Goal: Use online tool/utility: Utilize a website feature to perform a specific function

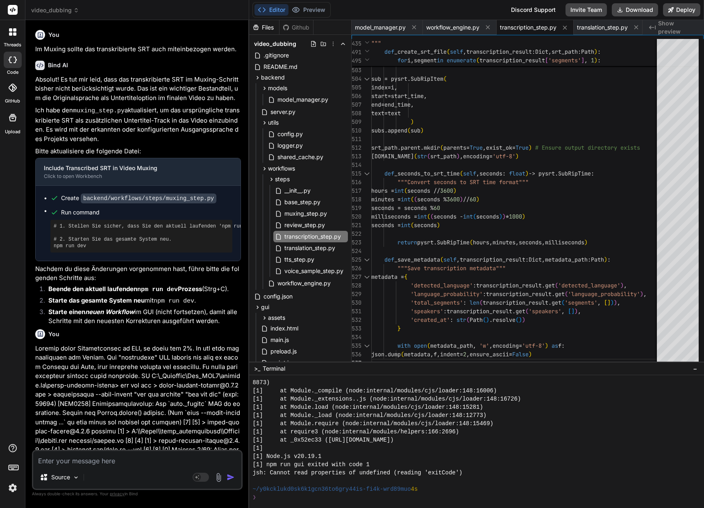
scroll to position [2050, 0]
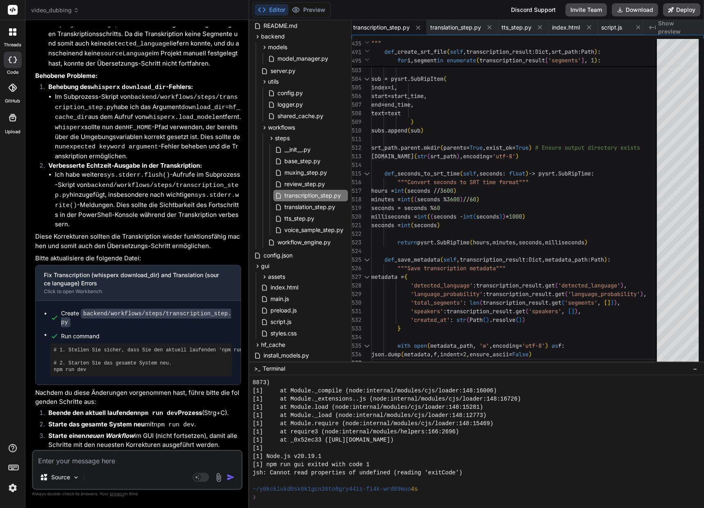
drag, startPoint x: 0, startPoint y: 0, endPoint x: 63, endPoint y: 461, distance: 465.1
click at [63, 461] on textarea at bounding box center [137, 458] width 208 height 15
type textarea "N"
type textarea "x"
type textarea "Nu"
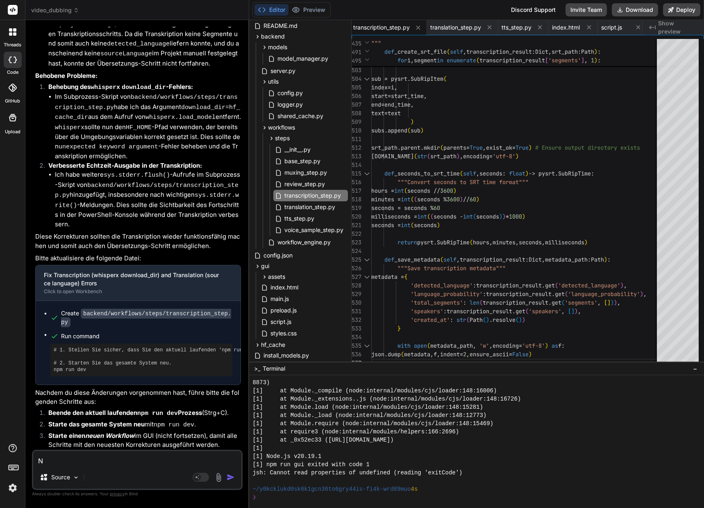
type textarea "x"
type textarea "Nun"
type textarea "x"
type textarea "Nun"
type textarea "x"
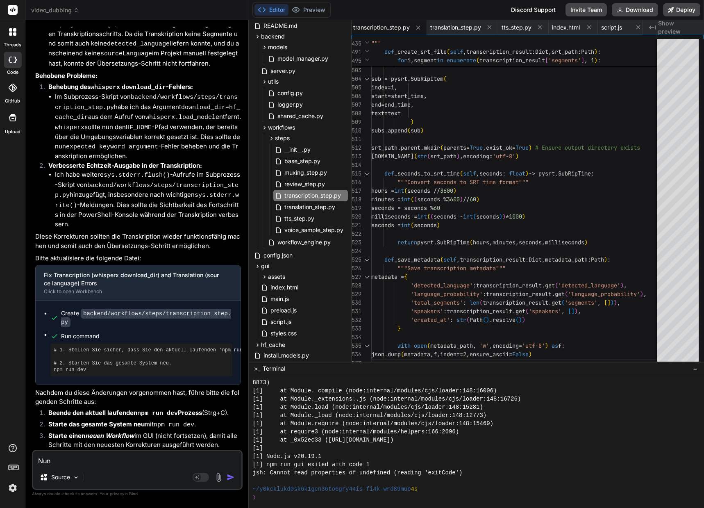
type textarea "Nun i"
type textarea "x"
type textarea "Nun is"
type textarea "x"
type textarea "Nun ist"
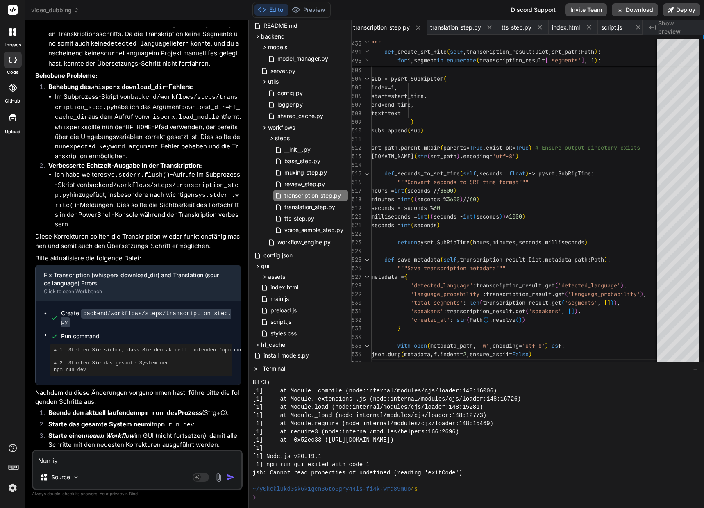
type textarea "x"
type textarea "Nun ist"
type textarea "x"
type textarea "Nun ist d"
type textarea "x"
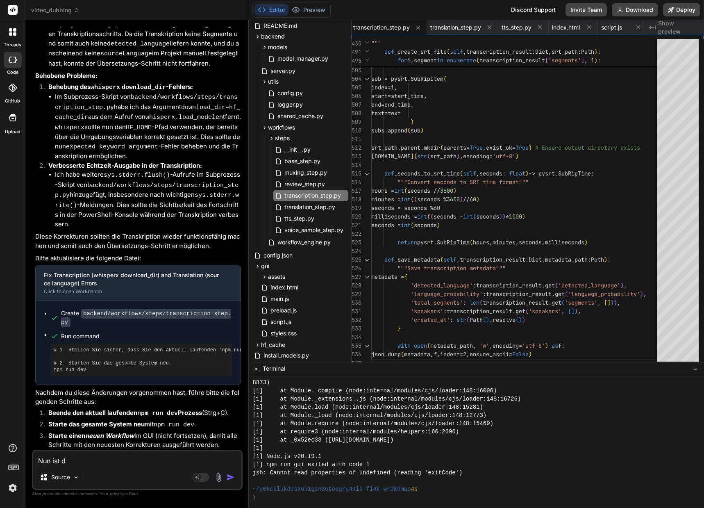
type textarea "Nun ist di"
type textarea "x"
type textarea "Nun ist die"
type textarea "x"
type textarea "Nun ist die"
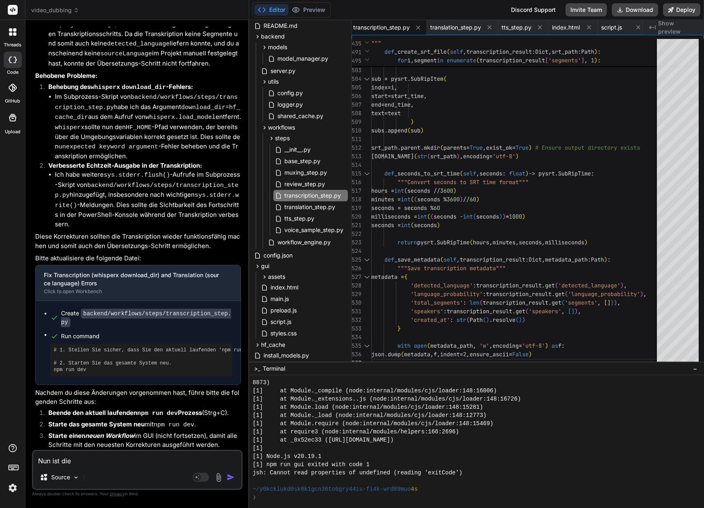
type textarea "x"
type textarea "Nun ist die F"
type textarea "x"
type textarea "Nun ist die Fo"
type textarea "x"
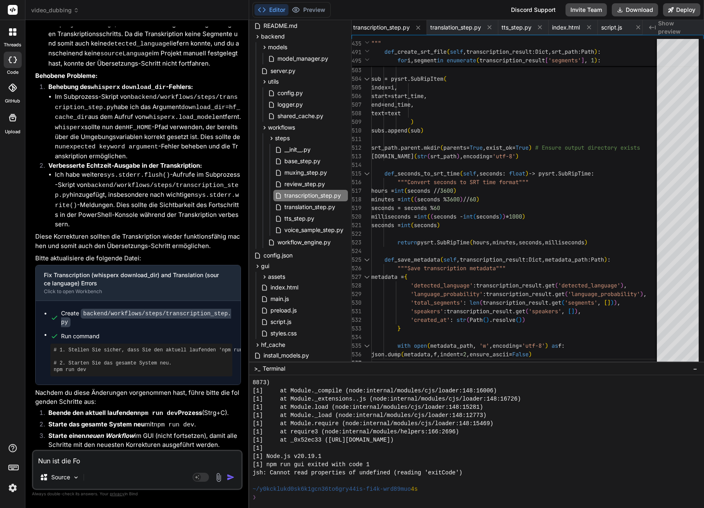
type textarea "Nun ist die For"
type textarea "x"
type textarea "Nun ist die Fort"
type textarea "x"
type textarea "Nun ist die Forts"
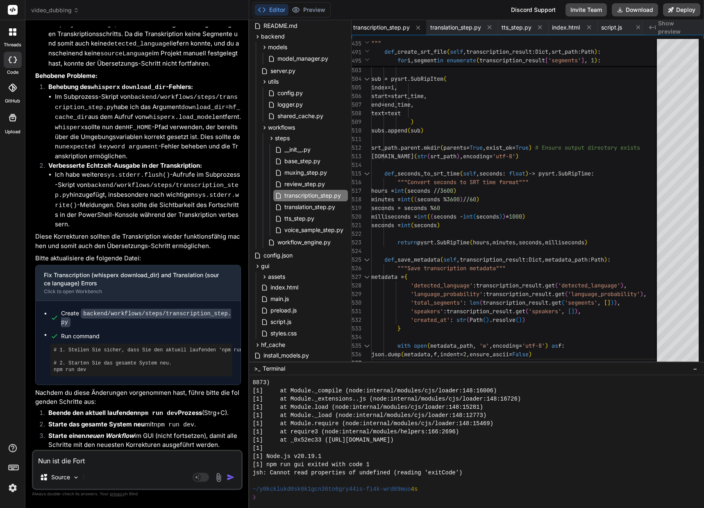
type textarea "x"
type textarea "Nun ist die Fortsc"
type textarea "x"
type textarea "Nun ist die Fortsch"
type textarea "x"
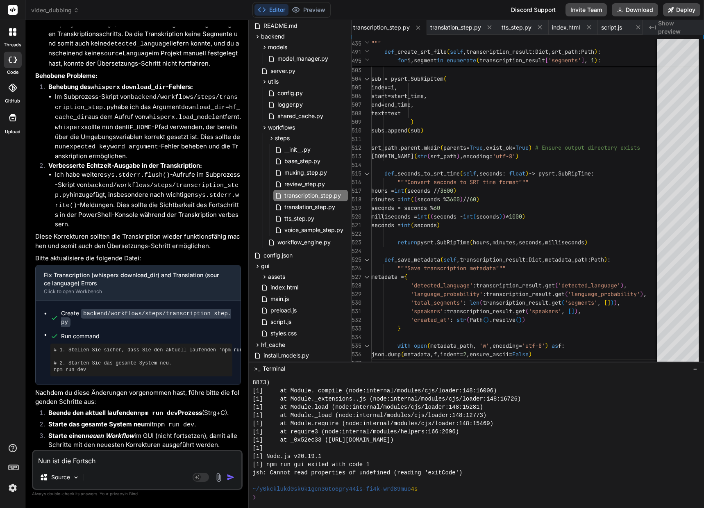
type textarea "Nun ist die Fortschr"
type textarea "x"
type textarea "Nun ist die Fortschri"
type textarea "x"
type textarea "Nun ist die Fortschrit"
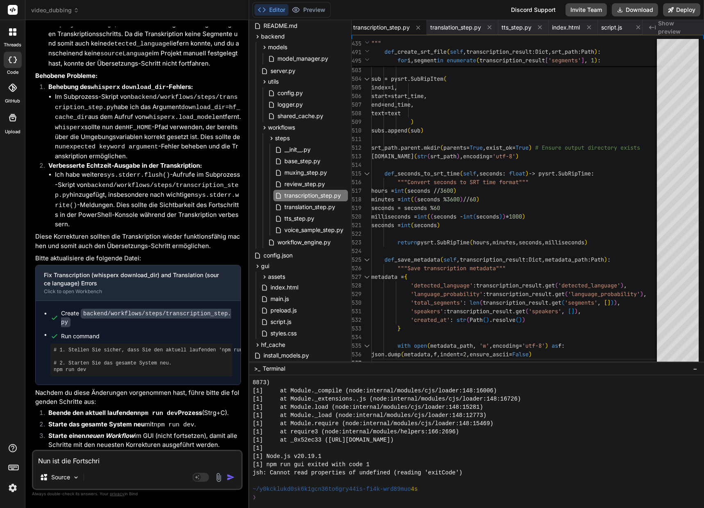
type textarea "x"
type textarea "Nun ist die Fortschritt"
type textarea "x"
type textarea "Nun ist die Fortschritts"
type textarea "x"
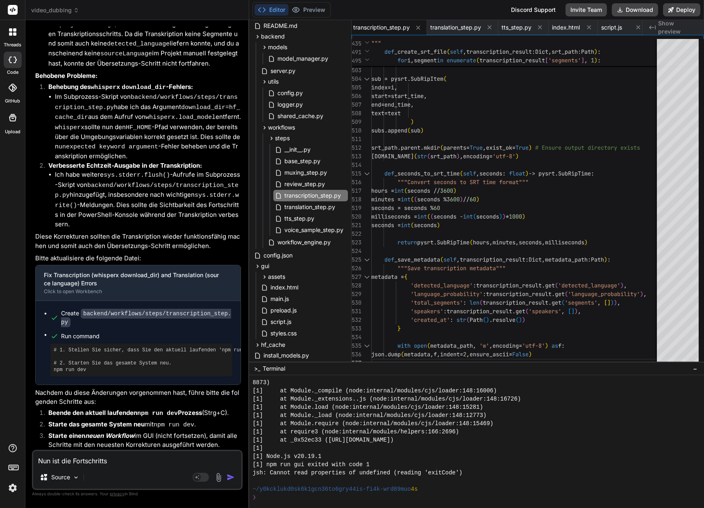
type textarea "Nun ist die Fortschrittsa"
type textarea "x"
type textarea "Nun ist die Fortschrittsan"
type textarea "x"
type textarea "Nun ist die Fortschrittsanz"
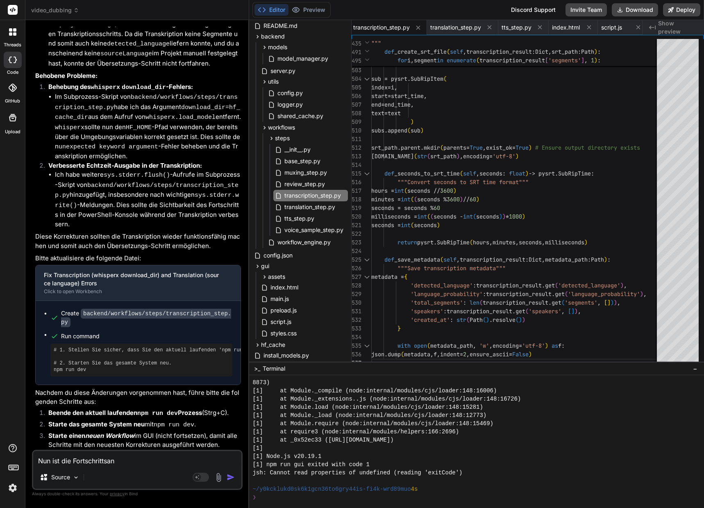
type textarea "x"
type textarea "Nun ist die Fortschrittsanze"
type textarea "x"
type textarea "Nun ist die Fortschrittsanzei"
type textarea "x"
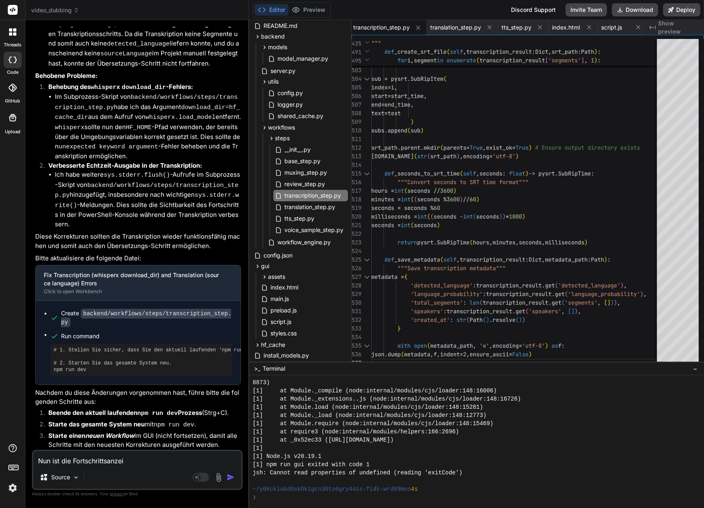
type textarea "Nun ist die Fortschrittsanzeig"
type textarea "x"
type textarea "Nun ist die Fortschrittsanzeige"
type textarea "x"
type textarea "Nun ist die Fortschrittsanzeige"
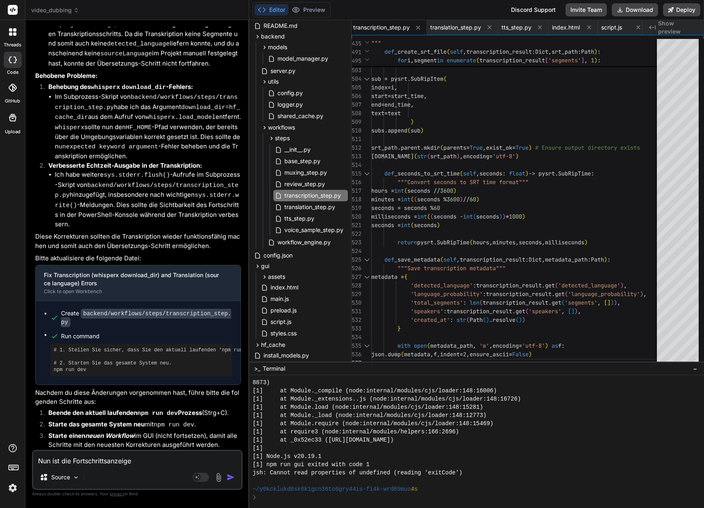
type textarea "x"
type textarea "Nun ist die Fortschrittsanzeige v"
type textarea "x"
type textarea "Nun ist die Fortschrittsanzeige vi"
type textarea "x"
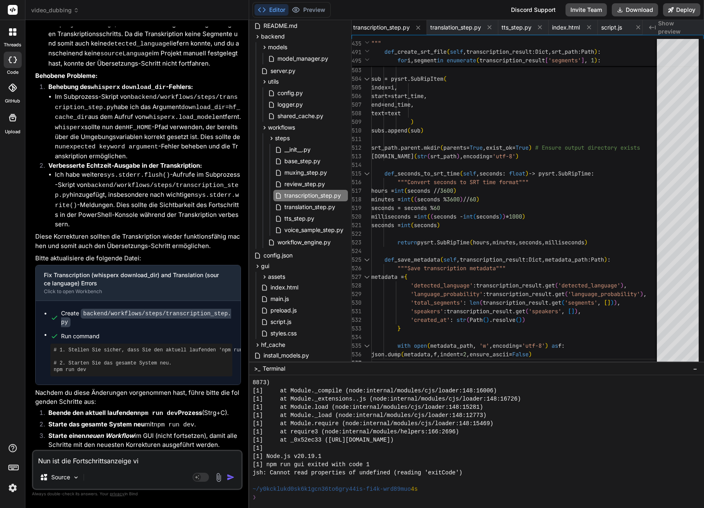
type textarea "Nun ist die Fortschrittsanzeige vie"
type textarea "x"
type textarea "Nun ist die Fortschrittsanzeige viel"
type textarea "x"
type textarea "Nun ist die Fortschrittsanzeige viell"
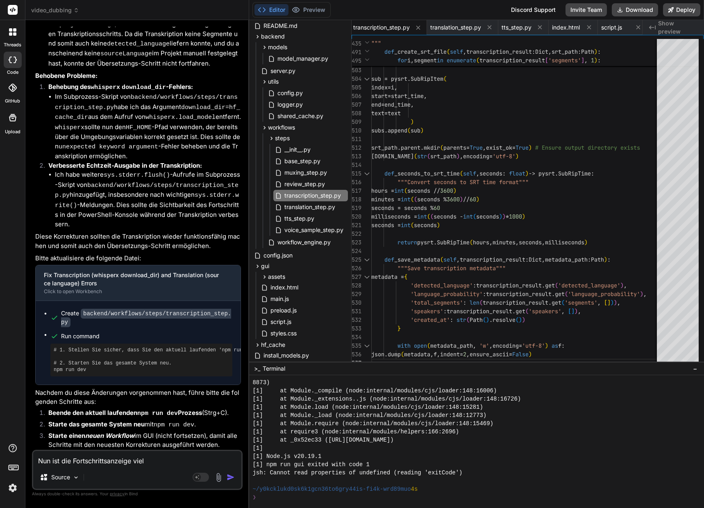
type textarea "x"
type textarea "Nun ist die Fortschrittsanzeige vielle"
type textarea "x"
type textarea "Nun ist die Fortschrittsanzeige viellei"
type textarea "x"
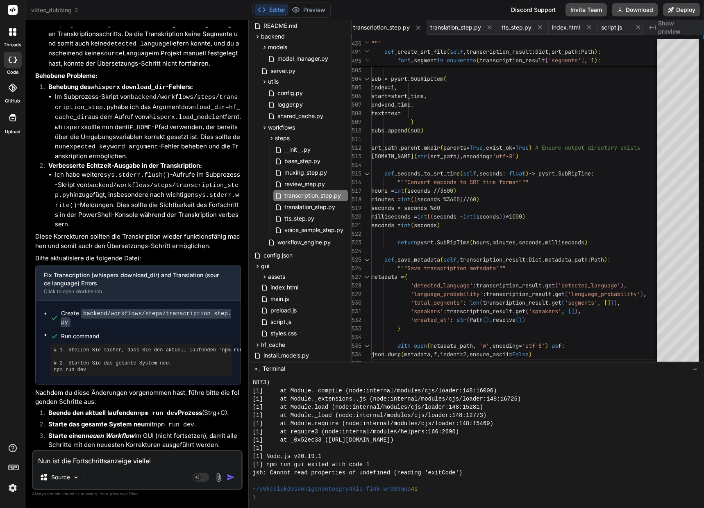
type textarea "Nun ist die Fortschrittsanzeige vielleic"
type textarea "x"
type textarea "Nun ist die Fortschrittsanzeige vielleich"
type textarea "x"
type textarea "Nun ist die Fortschrittsanzeige vielleicht"
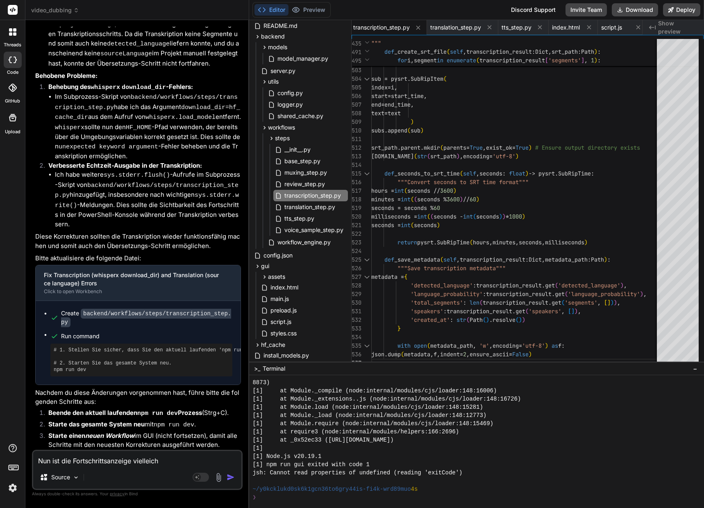
type textarea "x"
type textarea "Nun ist die Fortschrittsanzeige vielleicht"
type textarea "x"
type textarea "Nun ist die Fortschrittsanzeige vielleicht e"
type textarea "x"
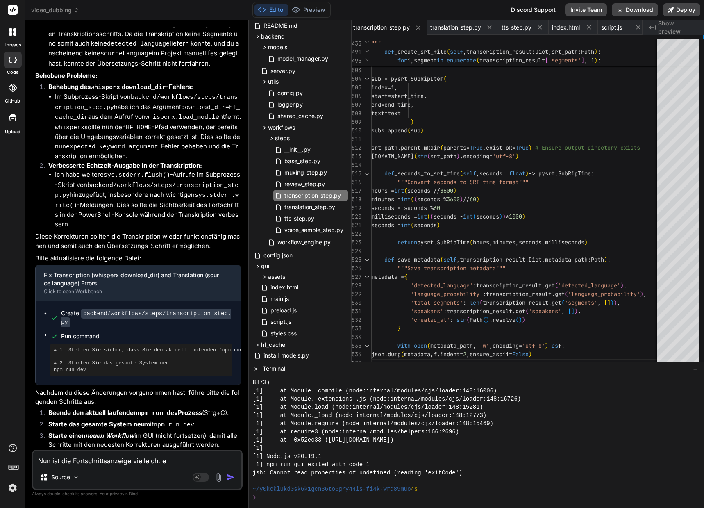
type textarea "Nun ist die Fortschrittsanzeige vielleicht et"
type textarea "x"
type textarea "Nun ist die Fortschrittsanzeige vielleicht etw"
type textarea "x"
type textarea "Nun ist die Fortschrittsanzeige vielleicht etwa"
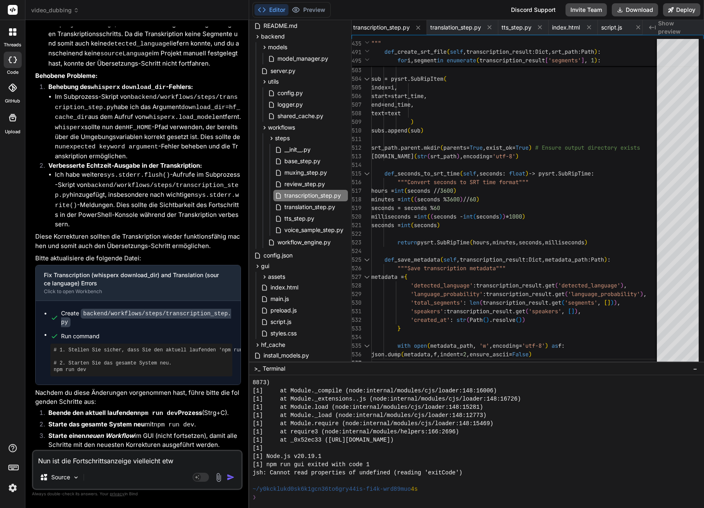
type textarea "x"
type textarea "Nun ist die Fortschrittsanzeige vielleicht etwas"
type textarea "x"
type textarea "Nun ist die Fortschrittsanzeige vielleicht etwas"
type textarea "x"
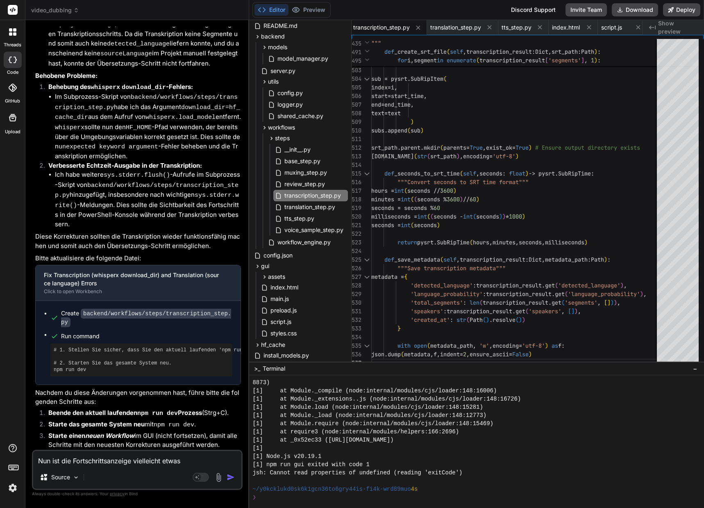
type textarea "Nun ist die Fortschrittsanzeige vielleicht etwas ü"
type textarea "x"
type textarea "Nun ist die Fortschrittsanzeige vielleicht etwas üb"
type textarea "x"
type textarea "Nun ist die Fortschrittsanzeige vielleicht etwas übe"
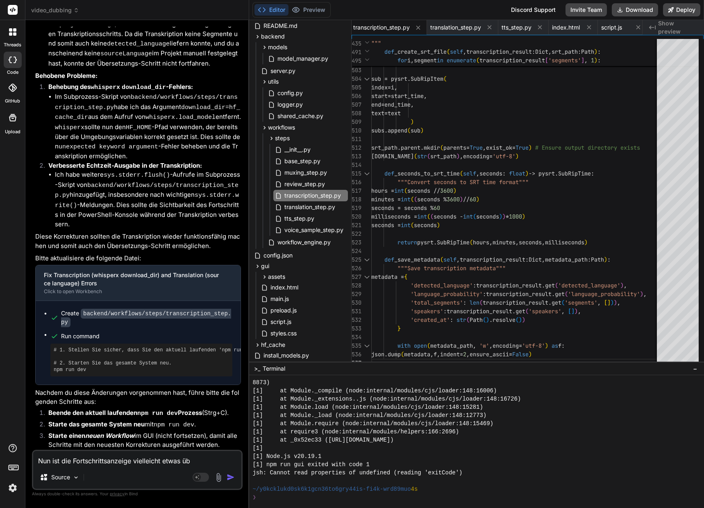
type textarea "x"
type textarea "Nun ist die Fortschrittsanzeige vielleicht etwas über"
type textarea "x"
type textarea "Nun ist die Fortschrittsanzeige vielleicht etwas übert"
type textarea "x"
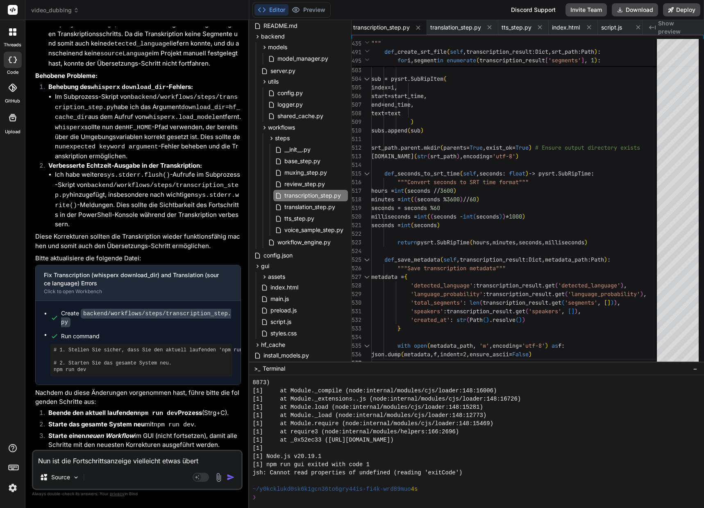
type textarea "Nun ist die Fortschrittsanzeige vielleicht etwas übertr"
type textarea "x"
type textarea "Nun ist die Fortschrittsanzeige vielleicht etwas übertri"
type textarea "x"
type textarea "Nun ist die Fortschrittsanzeige vielleicht etwas übertrie"
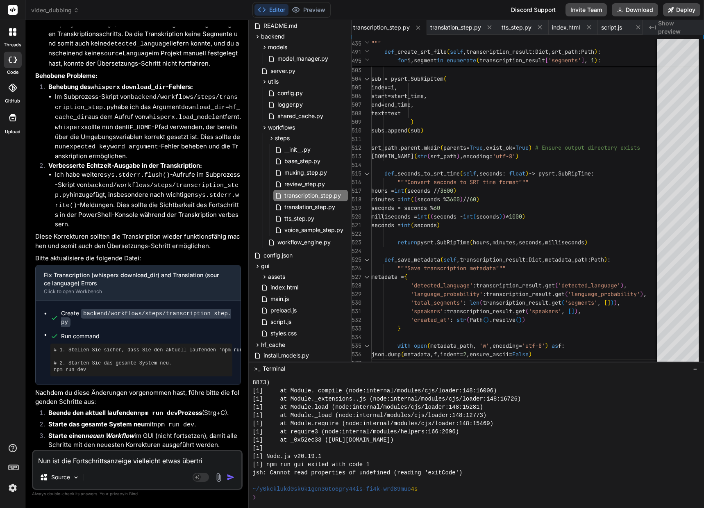
type textarea "x"
type textarea "Nun ist die Fortschrittsanzeige vielleicht etwas übertrieb"
type textarea "x"
type textarea "Nun ist die Fortschrittsanzeige vielleicht etwas übertriebe"
type textarea "x"
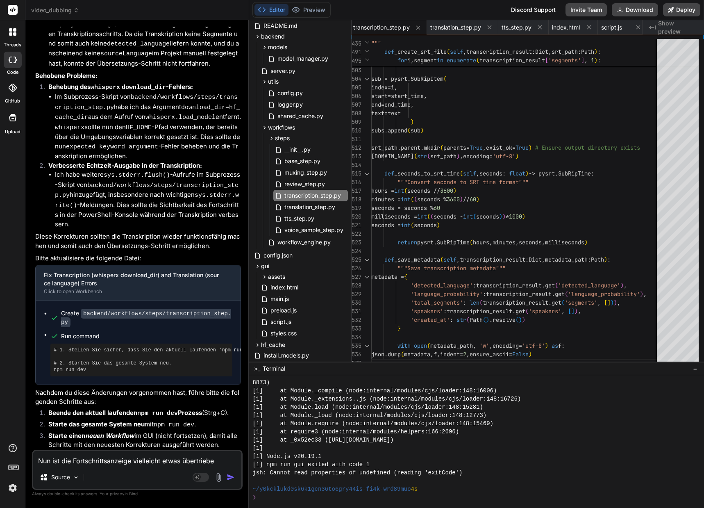
type textarea "Nun ist die Fortschrittsanzeige vielleicht etwas übertrieben"
type textarea "x"
type textarea "Nun ist die Fortschrittsanzeige vielleicht etwas übertrieben!"
type textarea "x"
type textarea "Nun ist die Fortschrittsanzeige vielleicht etwas übertrieben!"
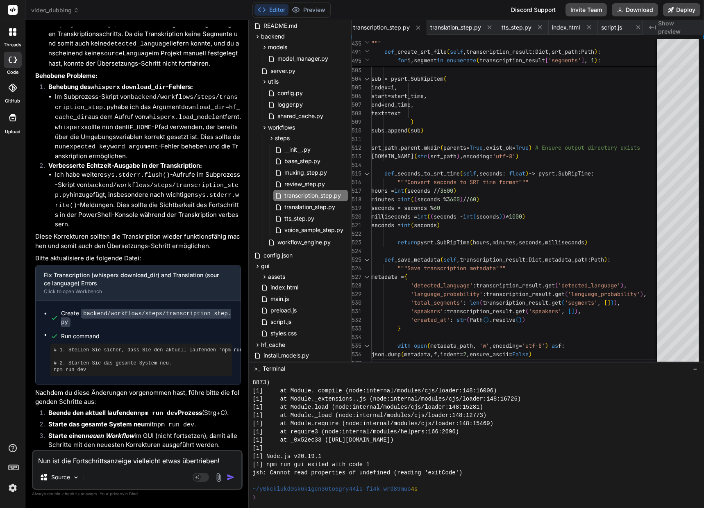
type textarea "x"
type textarea "Nun ist die Fortschrittsanzeige vielleicht etwas übertrieben! J"
type textarea "x"
type textarea "Nun ist die Fortschrittsanzeige vielleicht etwas übertrieben! Je"
type textarea "x"
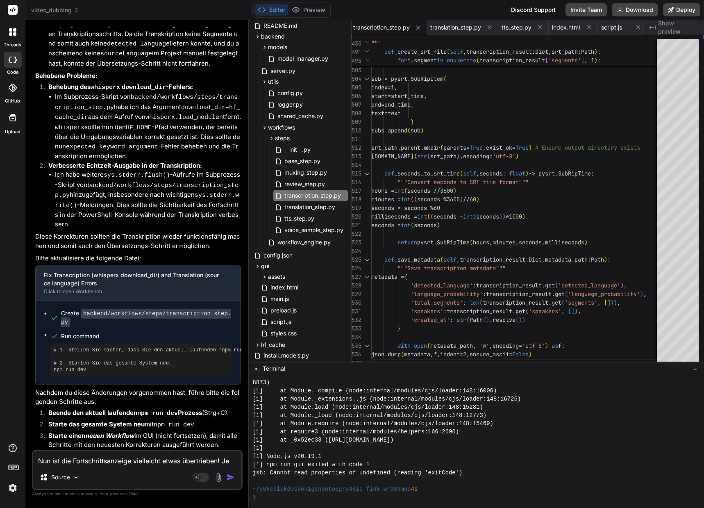
type textarea "Nun ist die Fortschrittsanzeige vielleicht etwas übertrieben! Jed"
type textarea "x"
type textarea "Nun ist die Fortschrittsanzeige vielleicht etwas übertrieben! Jede"
type textarea "x"
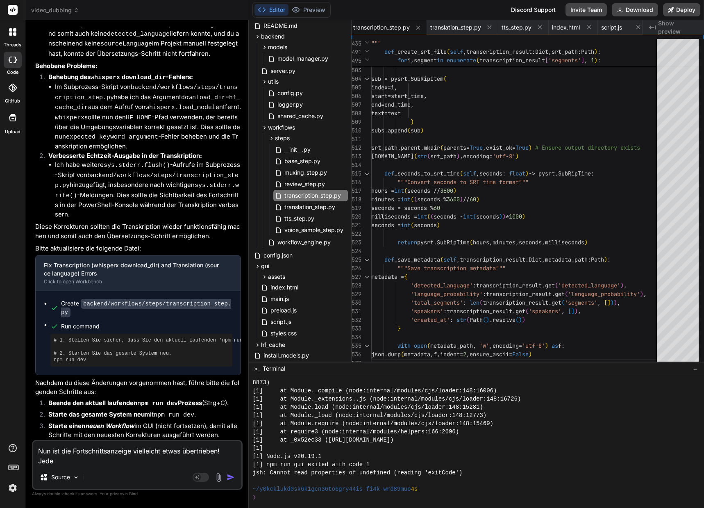
type textarea "Nun ist die Fortschrittsanzeige vielleicht etwas übertrieben! Jeden"
type textarea "x"
type textarea "Nun ist die Fortschrittsanzeige vielleicht etwas übertrieben! Jedenf"
type textarea "x"
type textarea "Nun ist die Fortschrittsanzeige vielleicht etwas übertrieben! Jedenfa"
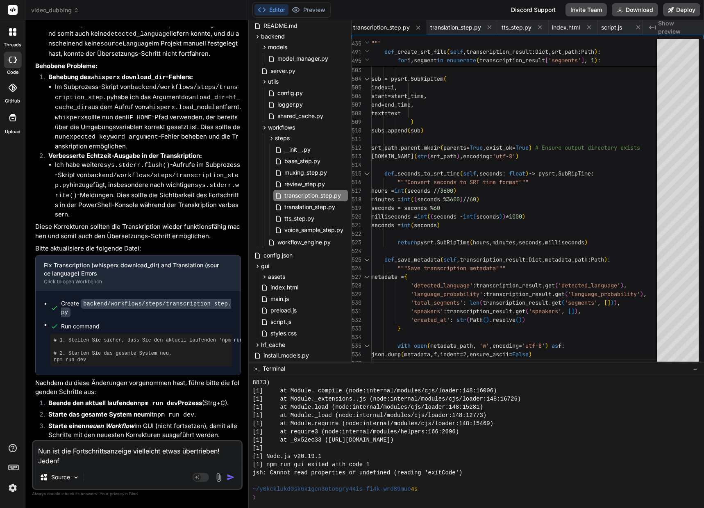
type textarea "x"
type textarea "Nun ist die Fortschrittsanzeige vielleicht etwas übertrieben! Jedenfal"
type textarea "x"
type textarea "Nun ist die Fortschrittsanzeige vielleicht etwas übertrieben! Jedenfall"
type textarea "x"
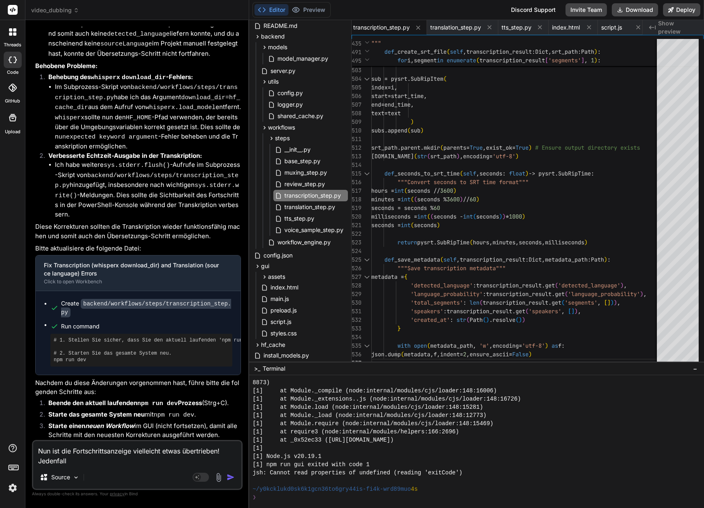
type textarea "Nun ist die Fortschrittsanzeige vielleicht etwas übertrieben! Jedenfalls"
type textarea "x"
type textarea "Nun ist die Fortschrittsanzeige vielleicht etwas übertrieben! Jedenfalls"
type textarea "x"
type textarea "Nun ist die Fortschrittsanzeige vielleicht etwas übertrieben! Jedenfalls i"
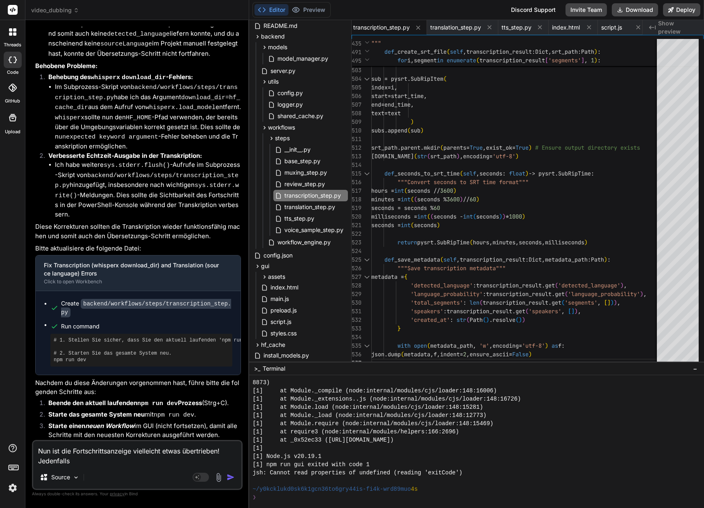
type textarea "x"
type textarea "Nun ist die Fortschrittsanzeige vielleicht etwas übertrieben! Jedenfalls is"
type textarea "x"
type textarea "Nun ist die Fortschrittsanzeige vielleicht etwas übertrieben! Jedenfalls ist"
type textarea "x"
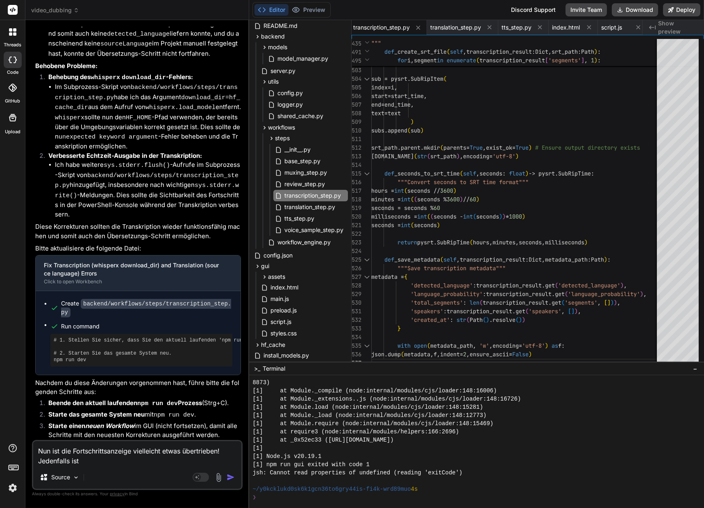
type textarea "Nun ist die Fortschrittsanzeige vielleicht etwas übertrieben! Jedenfalls ist"
type textarea "x"
type textarea "Nun ist die Fortschrittsanzeige vielleicht etwas übertrieben! Jedenfalls ist d"
type textarea "x"
type textarea "Nun ist die Fortschrittsanzeige vielleicht etwas übertrieben! Jedenfalls ist di"
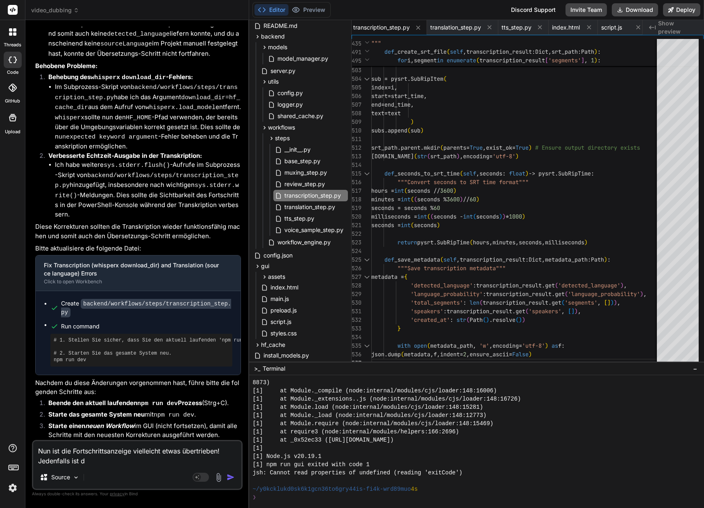
type textarea "x"
type textarea "Nun ist die Fortschrittsanzeige vielleicht etwas übertrieben! Jedenfalls ist die"
type textarea "x"
type textarea "Nun ist die Fortschrittsanzeige vielleicht etwas übertrieben! Jedenfalls ist die"
type textarea "x"
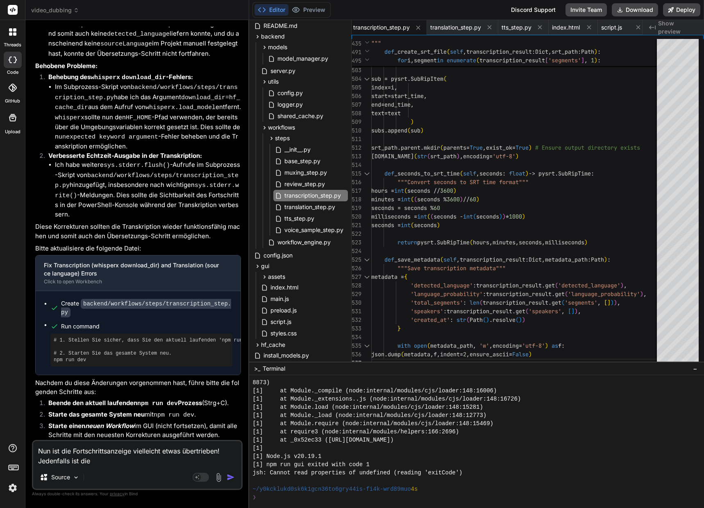
type textarea "Nun ist die Fortschrittsanzeige vielleicht etwas übertrieben! Jedenfalls ist di…"
type textarea "x"
type textarea "Nun ist die Fortschrittsanzeige vielleicht etwas übertrieben! Jedenfalls ist di…"
type textarea "x"
type textarea "Nun ist die Fortschrittsanzeige vielleicht etwas übertrieben! Jedenfalls ist di…"
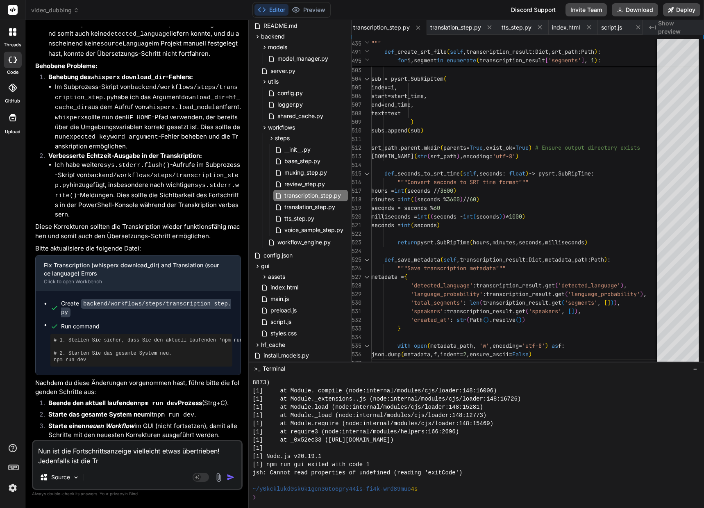
type textarea "x"
type textarea "Nun ist die Fortschrittsanzeige vielleicht etwas übertrieben! Jedenfalls ist di…"
type textarea "x"
type textarea "Nun ist die Fortschrittsanzeige vielleicht etwas übertrieben! Jedenfalls ist di…"
type textarea "x"
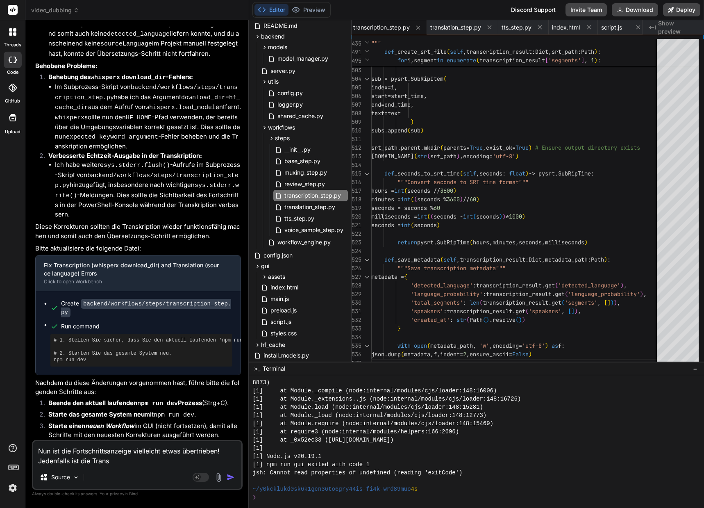
type textarea "Nun ist die Fortschrittsanzeige vielleicht etwas übertrieben! Jedenfalls ist di…"
type textarea "x"
type textarea "Nun ist die Fortschrittsanzeige vielleicht etwas übertrieben! Jedenfalls ist di…"
type textarea "x"
type textarea "Nun ist die Fortschrittsanzeige vielleicht etwas übertrieben! Jedenfalls ist di…"
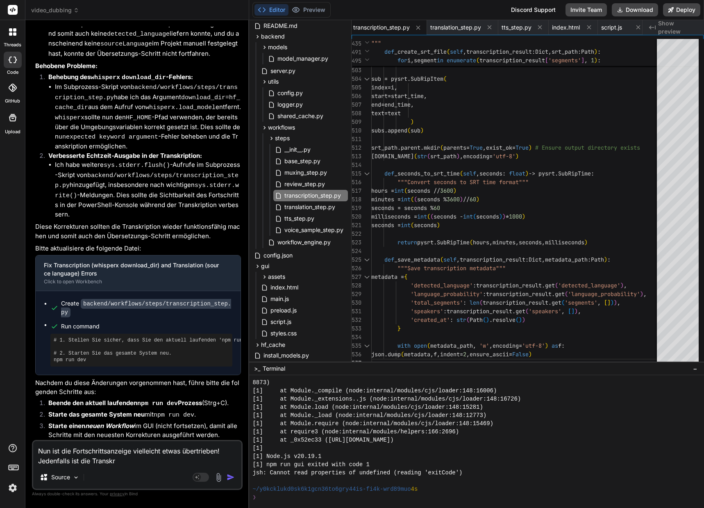
type textarea "x"
type textarea "Nun ist die Fortschrittsanzeige vielleicht etwas übertrieben! Jedenfalls ist di…"
type textarea "x"
type textarea "Nun ist die Fortschrittsanzeige vielleicht etwas übertrieben! Jedenfalls ist di…"
type textarea "x"
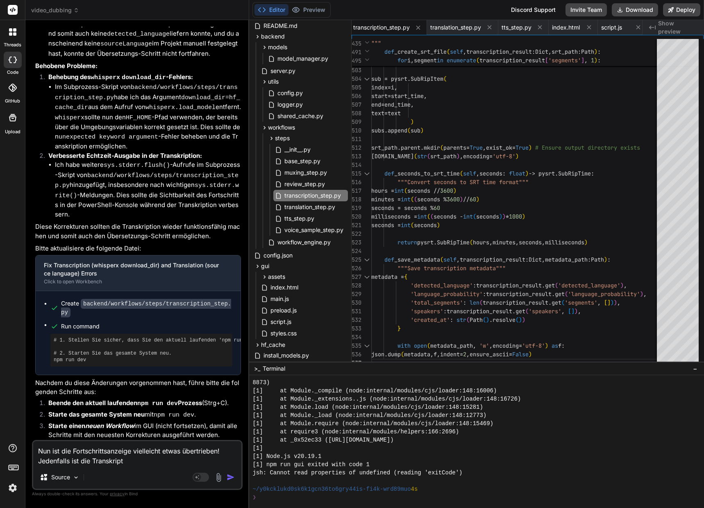
type textarea "Nun ist die Fortschrittsanzeige vielleicht etwas übertrieben! Jedenfalls ist di…"
type textarea "x"
type textarea "Nun ist die Fortschrittsanzeige vielleicht etwas übertrieben! Jedenfalls ist di…"
type textarea "x"
type textarea "Nun ist die Fortschrittsanzeige vielleicht etwas übertrieben! Jedenfalls ist di…"
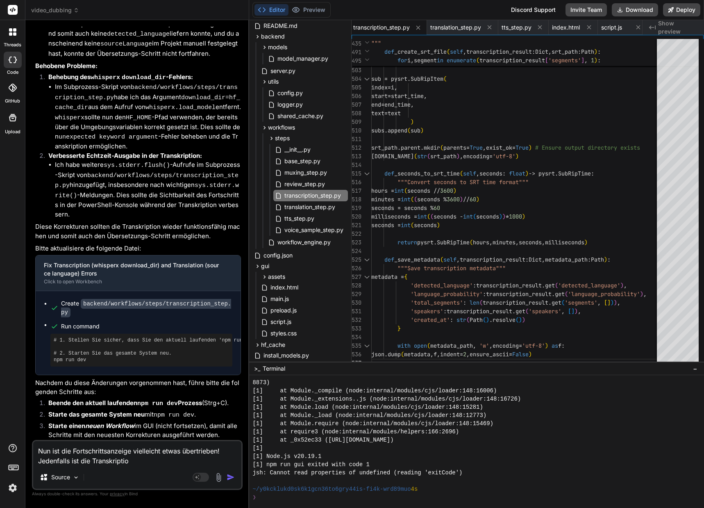
type textarea "x"
type textarea "Nun ist die Fortschrittsanzeige vielleicht etwas übertrieben! Jedenfalls ist di…"
type textarea "x"
type textarea "Nun ist die Fortschrittsanzeige vielleicht etwas übertrieben! Jedenfalls ist di…"
type textarea "x"
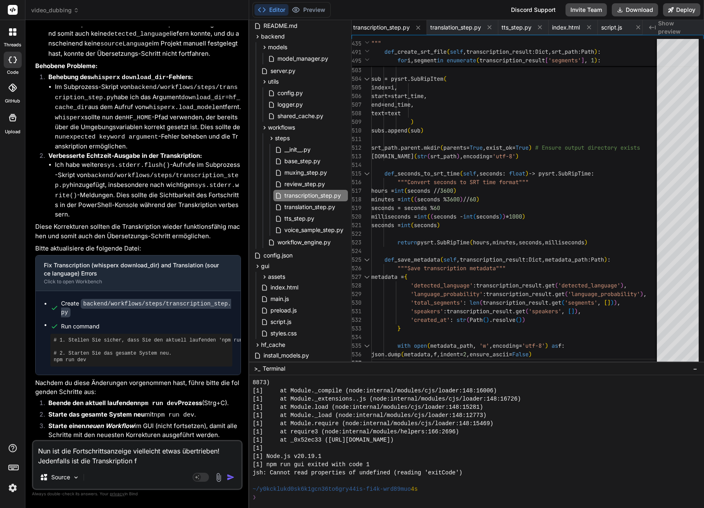
type textarea "Nun ist die Fortschrittsanzeige vielleicht etwas übertrieben! Jedenfalls ist di…"
type textarea "x"
type textarea "Nun ist die Fortschrittsanzeige vielleicht etwas übertrieben! Jedenfalls ist di…"
type textarea "x"
type textarea "Nun ist die Fortschrittsanzeige vielleicht etwas übertrieben! Jedenfalls ist di…"
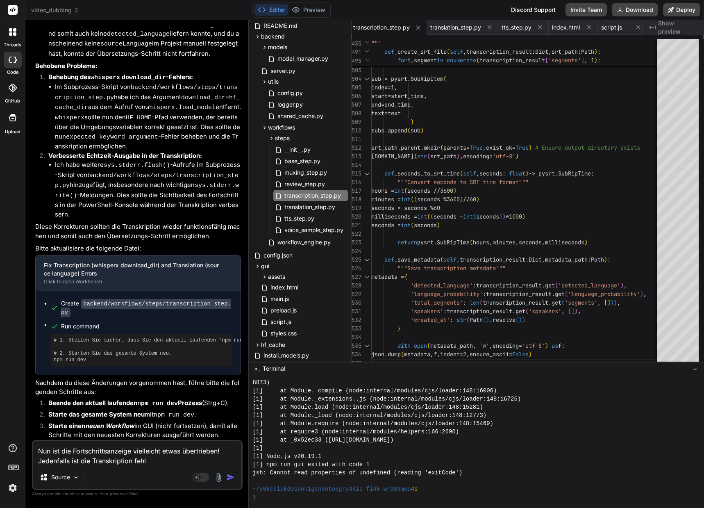
type textarea "x"
type textarea "Nun ist die Fortschrittsanzeige vielleicht etwas übertrieben! Jedenfalls ist di…"
type textarea "x"
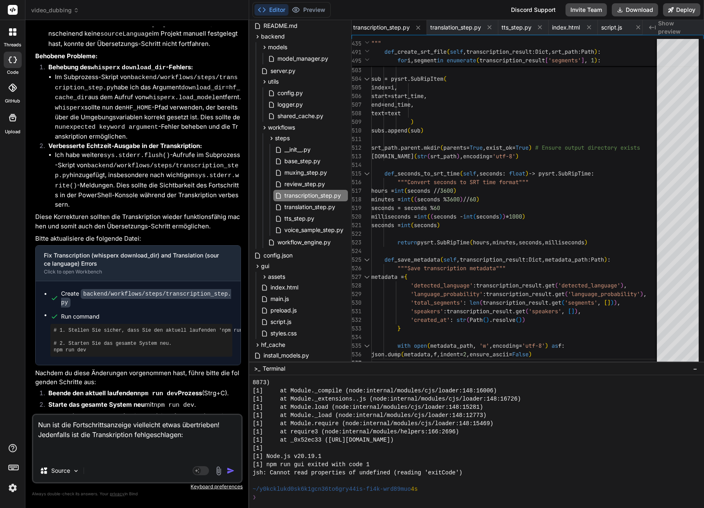
paste textarea "[8] 52%|█████████▉| 447L/570I [14:55<62:34, 3.30DO/s] [5] 68%|█████████▉| 388A/…"
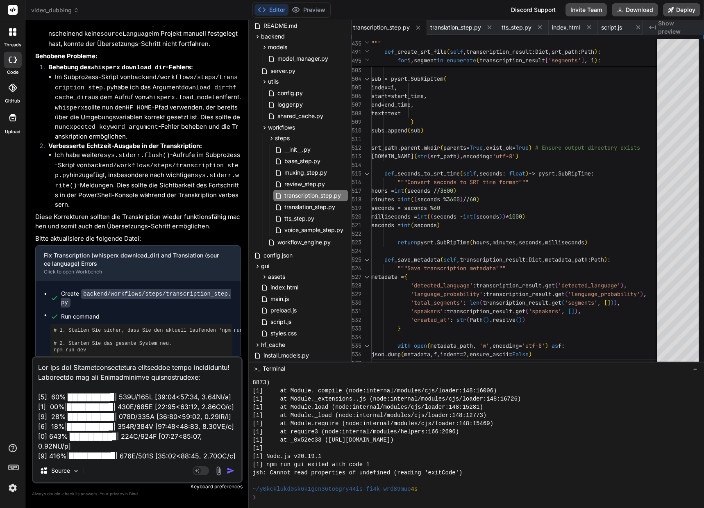
scroll to position [2618, 0]
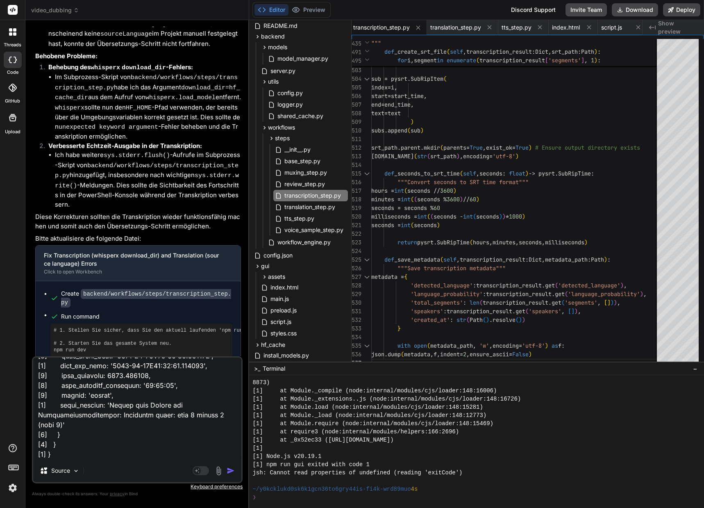
click at [229, 468] on img "button" at bounding box center [231, 470] width 8 height 8
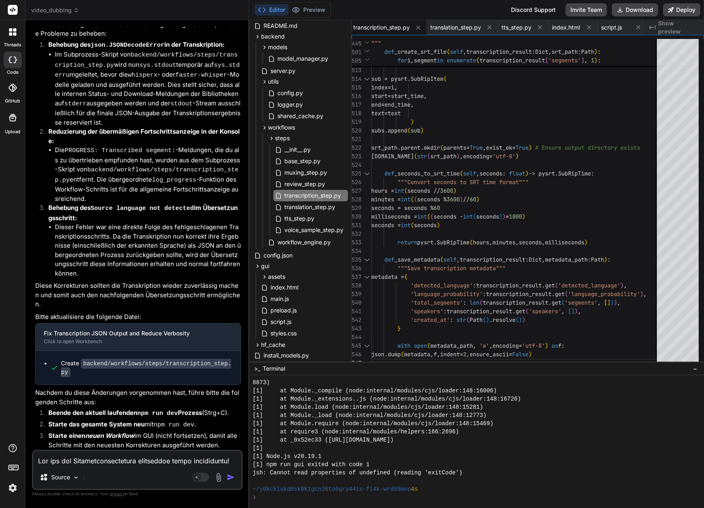
scroll to position [22619, 0]
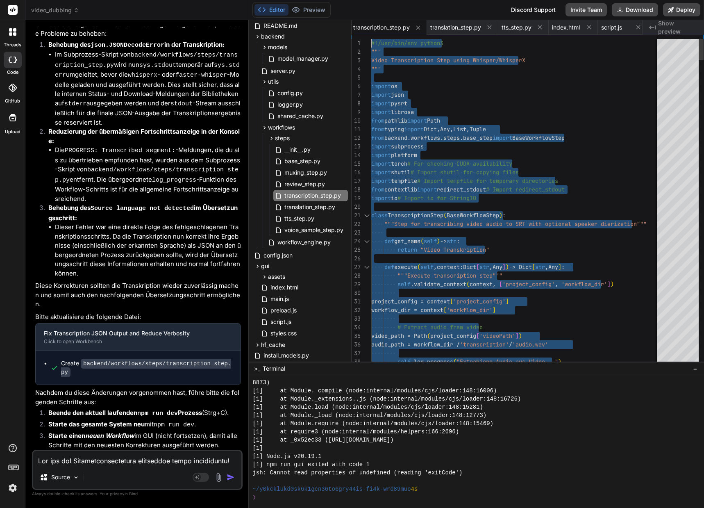
drag, startPoint x: 372, startPoint y: 359, endPoint x: 362, endPoint y: -50, distance: 408.4
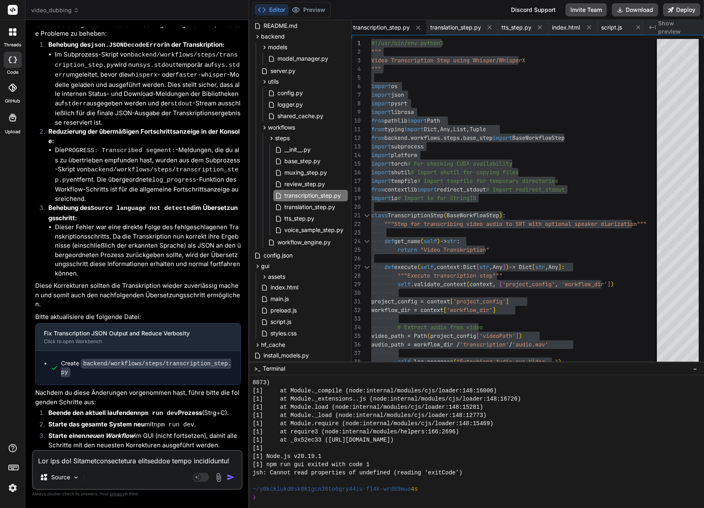
click at [180, 421] on code "npm run dev" at bounding box center [174, 424] width 41 height 7
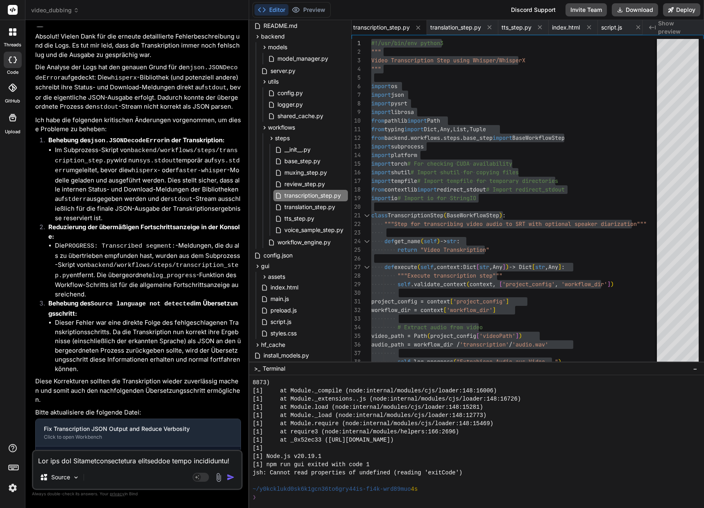
scroll to position [22537, 0]
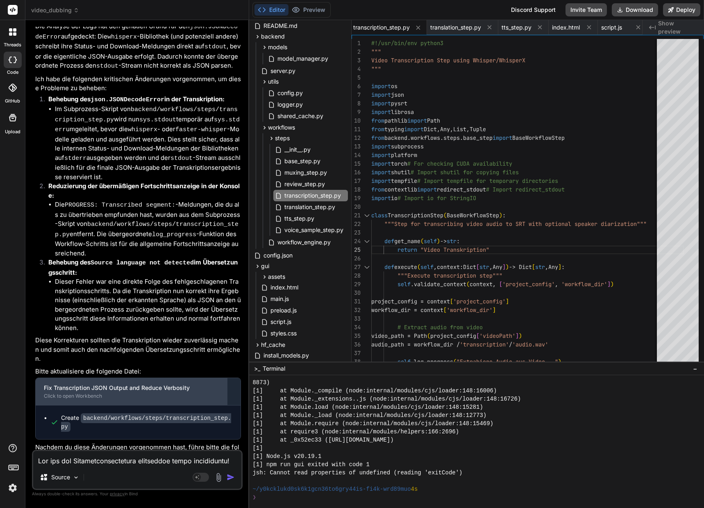
scroll to position [22619, 0]
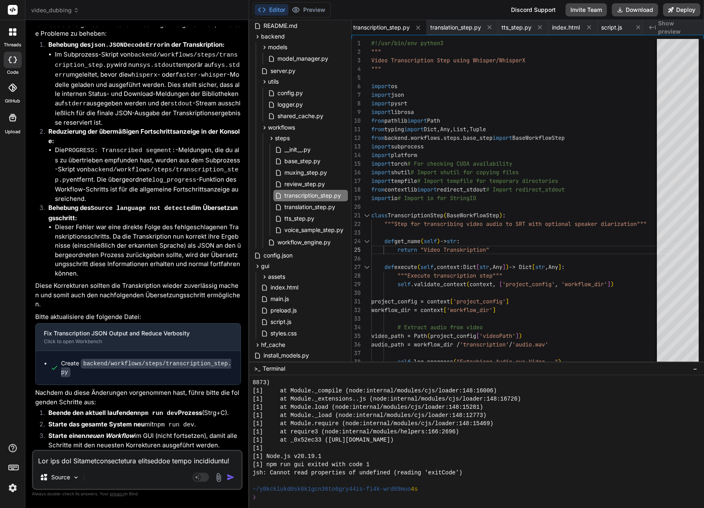
click at [180, 415] on strong "Beende den aktuell laufenden npm run dev Prozess" at bounding box center [125, 413] width 154 height 8
click at [183, 411] on strong "Beende den aktuell laufenden npm run dev Prozess" at bounding box center [125, 413] width 154 height 8
click at [181, 412] on strong "Beende den aktuell laufenden npm run dev Prozess" at bounding box center [125, 413] width 154 height 8
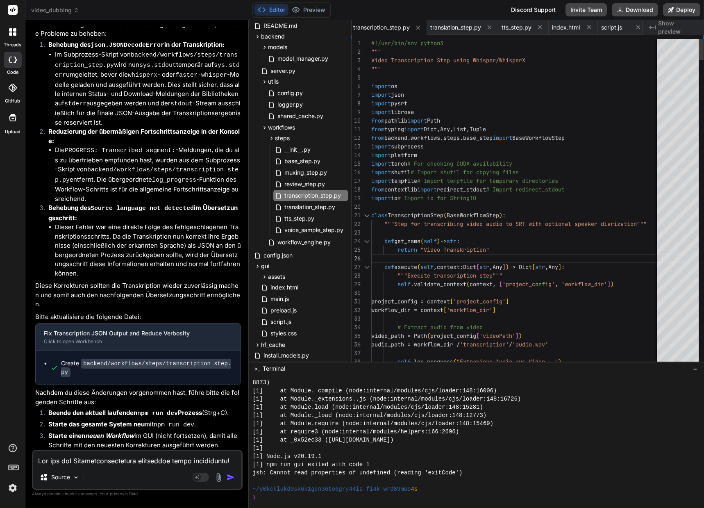
click at [81, 455] on textarea at bounding box center [137, 458] width 208 height 15
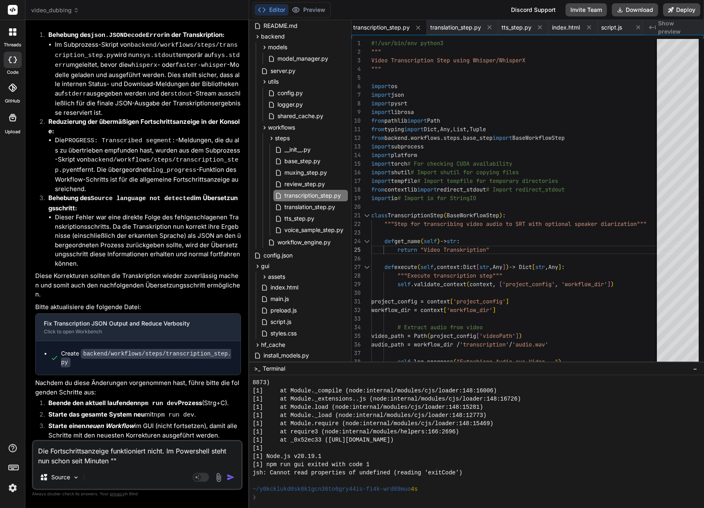
click at [113, 457] on textarea "Die Fortschrittsanzeige funktioniert nicht. Im Powershell steht nun schon seit …" at bounding box center [137, 453] width 208 height 25
click at [114, 459] on textarea "Die Fortschrittsanzeige funktioniert nicht. Im Powershell steht nun schon seit …" at bounding box center [137, 453] width 208 height 25
paste textarea "Führe Sprecher-Diarisierung durch.."
click at [131, 454] on textarea "Die Fortschrittsanzeige funktioniert nicht. Im Powershell steht nun schon seit …" at bounding box center [137, 453] width 208 height 25
click at [231, 462] on textarea "Die Fortschrittsanzeige funktioniert nicht. Im Powershell steht nun schon seit …" at bounding box center [137, 453] width 208 height 25
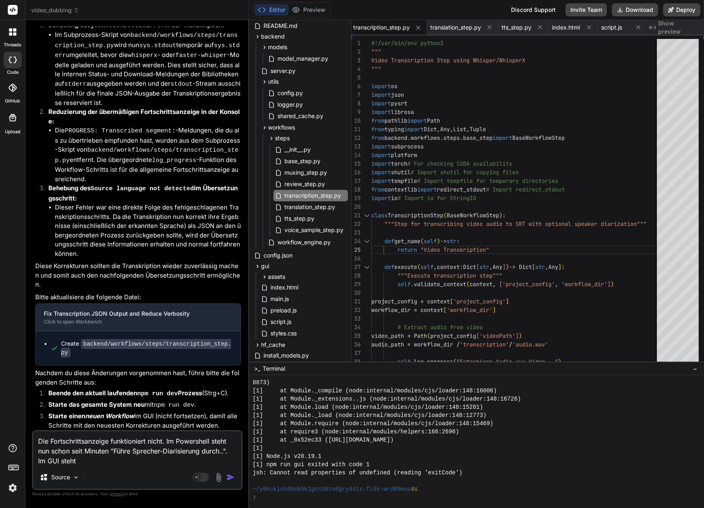
click at [91, 457] on textarea "Die Fortschrittsanzeige funktioniert nicht. Im Powershell steht nun schon seit …" at bounding box center [137, 448] width 208 height 34
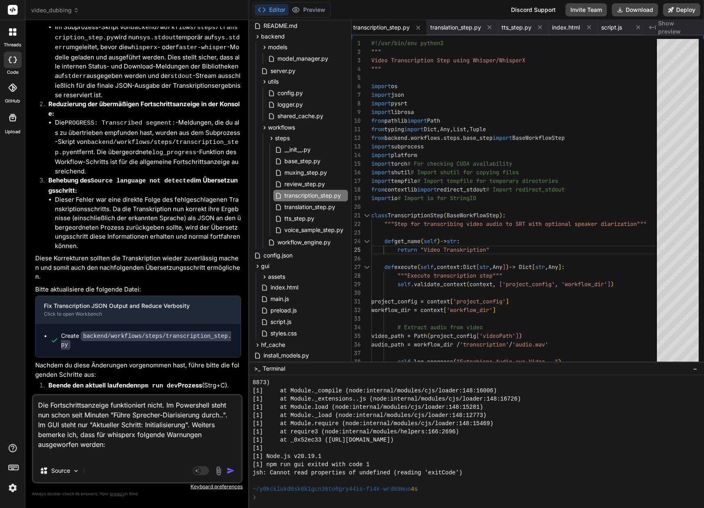
click at [50, 453] on textarea "Die Fortschrittsanzeige funktioniert nicht. Im Powershell steht nun schon seit …" at bounding box center [137, 427] width 208 height 64
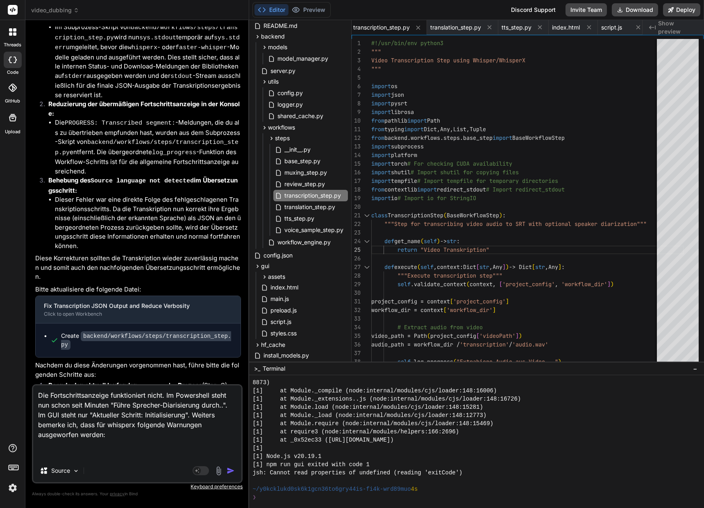
paste textarea "[0] Lightning automatically upgraded your loaded checkpoint from v1.5.4 to v2.5…"
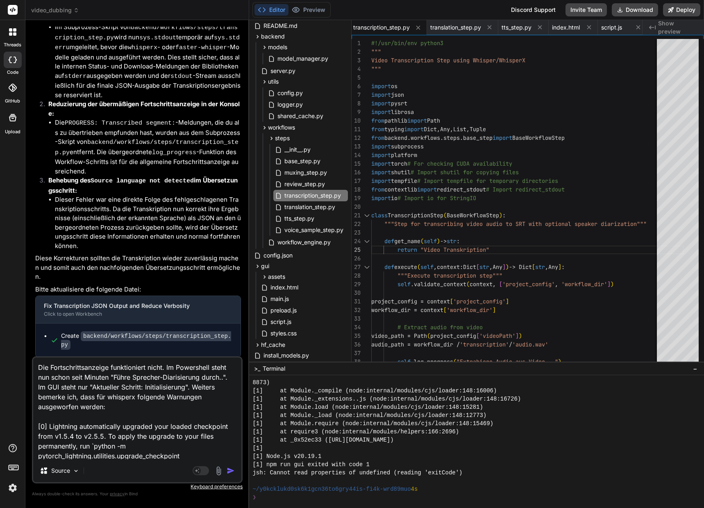
scroll to position [20, 0]
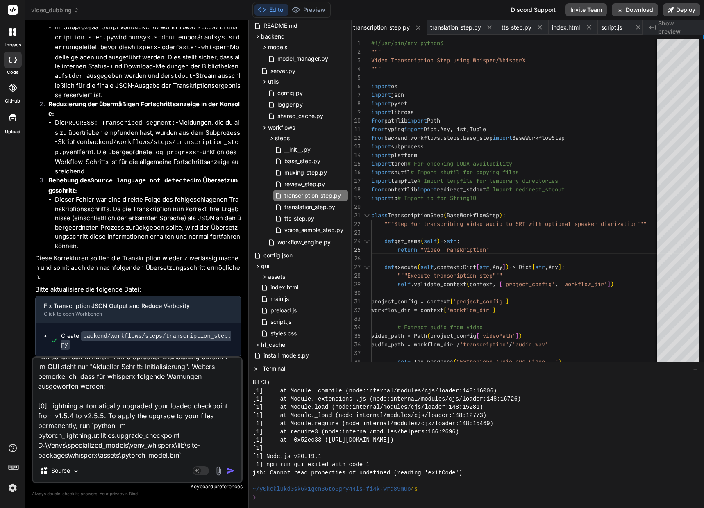
click at [190, 456] on textarea "Die Fortschrittsanzeige funktioniert nicht. Im Powershell steht nun schon seit …" at bounding box center [137, 408] width 208 height 102
click at [120, 452] on textarea "Die Fortschrittsanzeige funktioniert nicht. Im Powershell steht nun schon seit …" at bounding box center [137, 408] width 208 height 102
paste textarea "[0] Model was trained with [DOMAIN_NAME] 0.0.1, yours is 3.4.0. Bad things migh…"
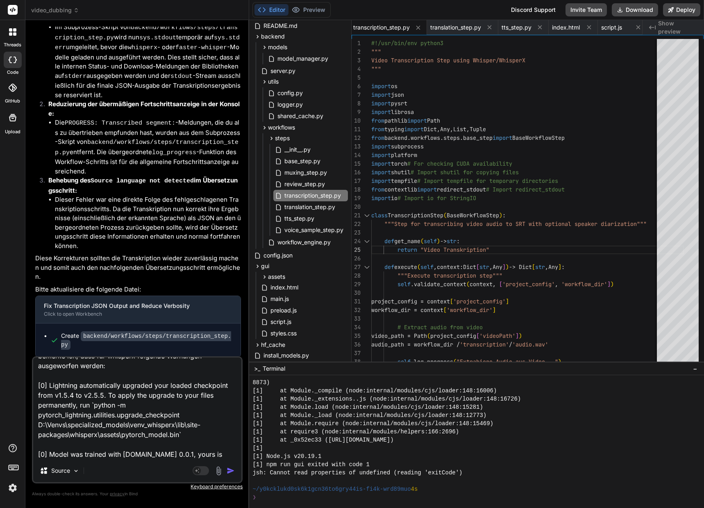
scroll to position [89, 0]
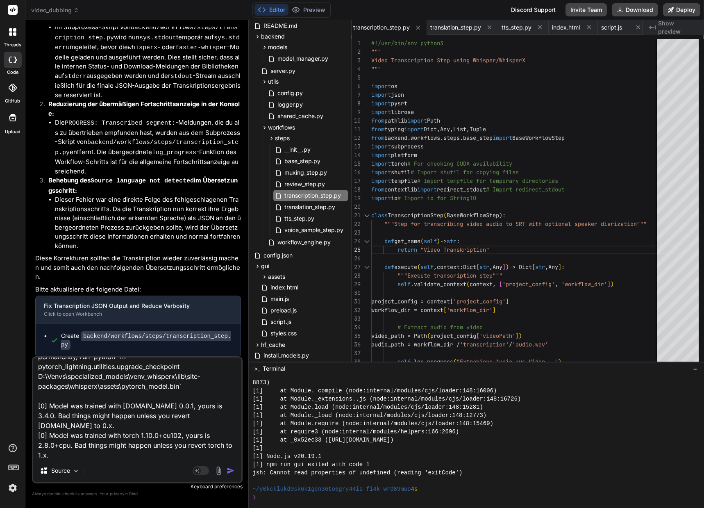
click at [119, 423] on textarea "Die Fortschrittsanzeige funktioniert nicht. Im Powershell steht nun schon seit …" at bounding box center [137, 408] width 208 height 102
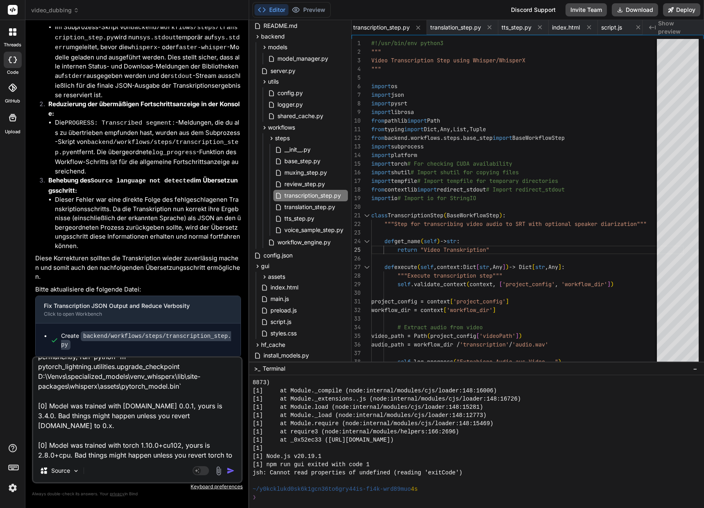
scroll to position [100, 0]
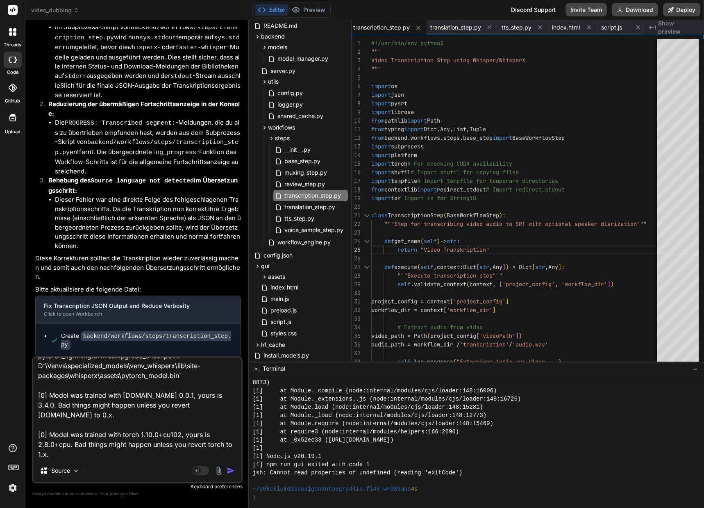
drag, startPoint x: 53, startPoint y: 454, endPoint x: 72, endPoint y: 457, distance: 19.5
click at [53, 454] on textarea "Die Fortschrittsanzeige funktioniert nicht. Im Powershell steht nun schon seit …" at bounding box center [137, 408] width 208 height 102
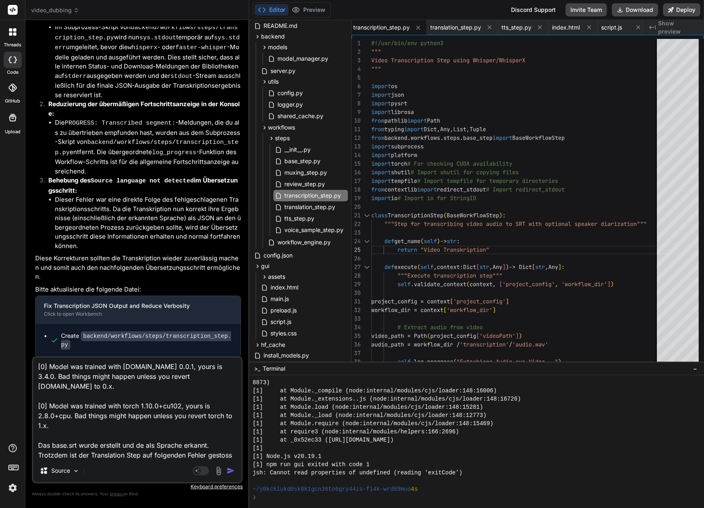
scroll to position [139, 0]
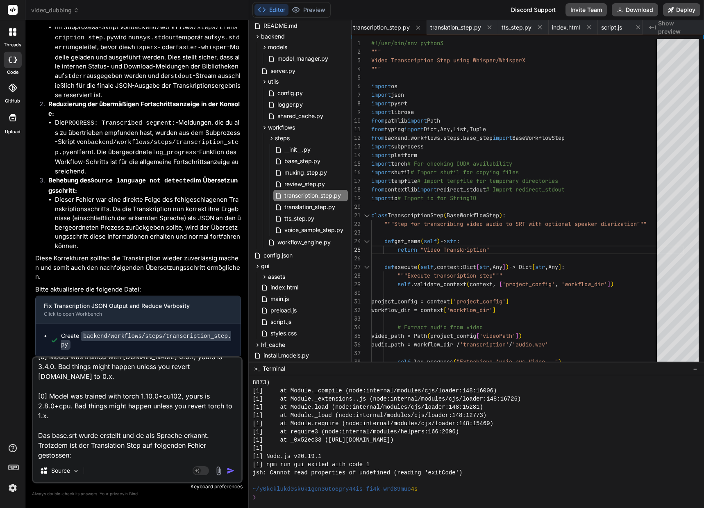
click at [84, 462] on div "Die Fortschrittsanzeige funktioniert nicht. Im Powershell steht nun schon seit …" at bounding box center [137, 419] width 211 height 127
click at [86, 458] on textarea "Die Fortschrittsanzeige funktioniert nicht. Im Powershell steht nun schon seit …" at bounding box center [137, 408] width 208 height 102
paste textarea "ERROR - Step Übersetzung failed: 'repo_id'"
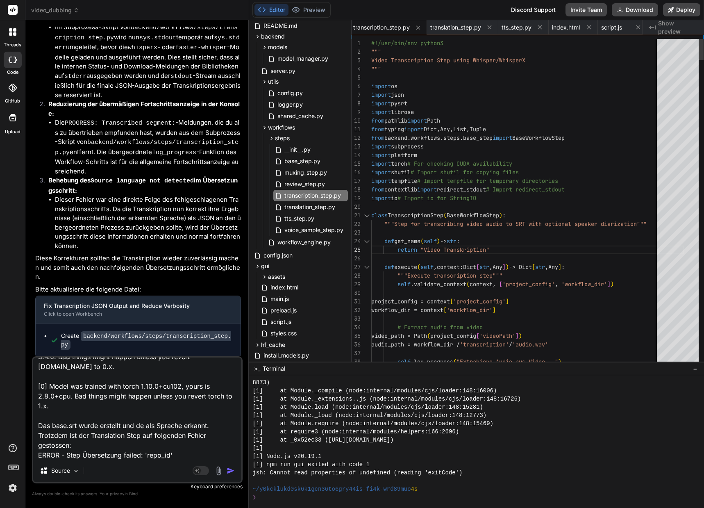
scroll to position [0, 0]
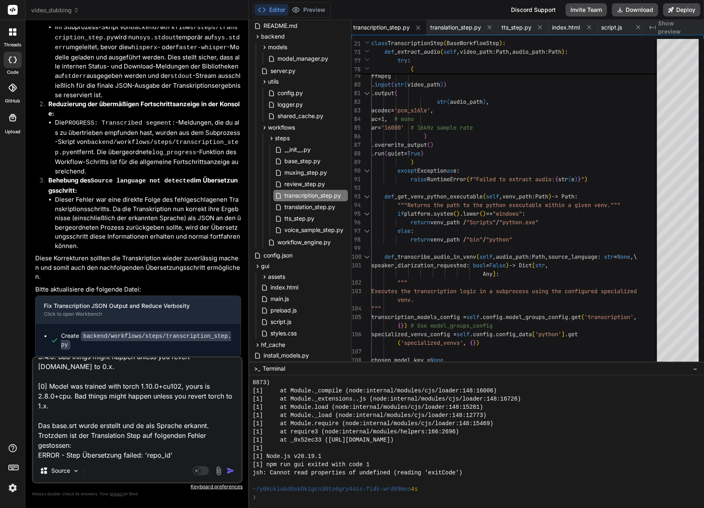
click at [232, 470] on img "button" at bounding box center [231, 470] width 8 height 8
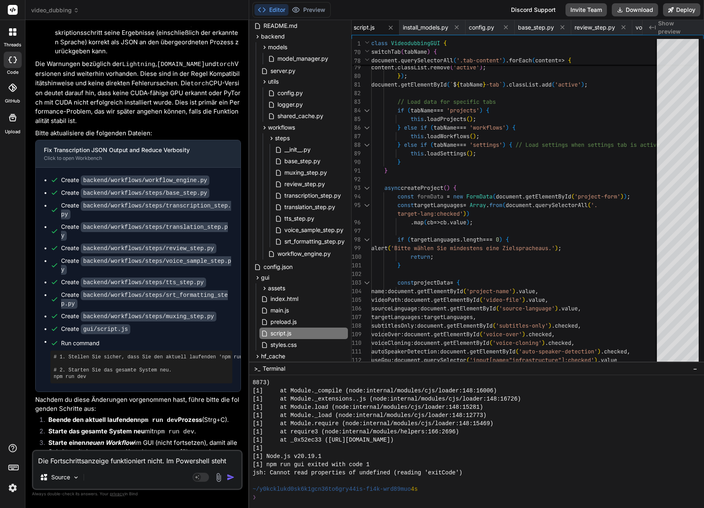
scroll to position [23663, 0]
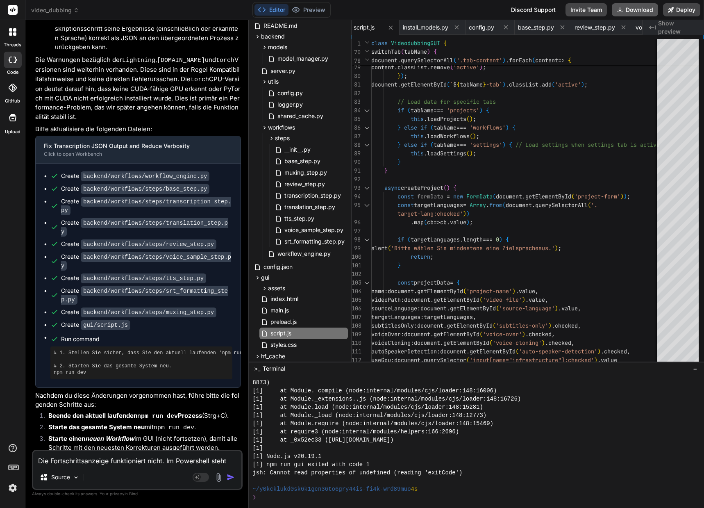
click at [630, 11] on button "Download" at bounding box center [635, 9] width 46 height 13
click at [79, 460] on textarea "Die Fortschrittsanzeige funktioniert nicht. Im Powershell steht nun schon seit …" at bounding box center [137, 458] width 208 height 15
paste textarea "[0] [DATE] 17:02:22,373 - workflow.22c93752-c403-4221-8a13-bbe179d4c663 - INFO …"
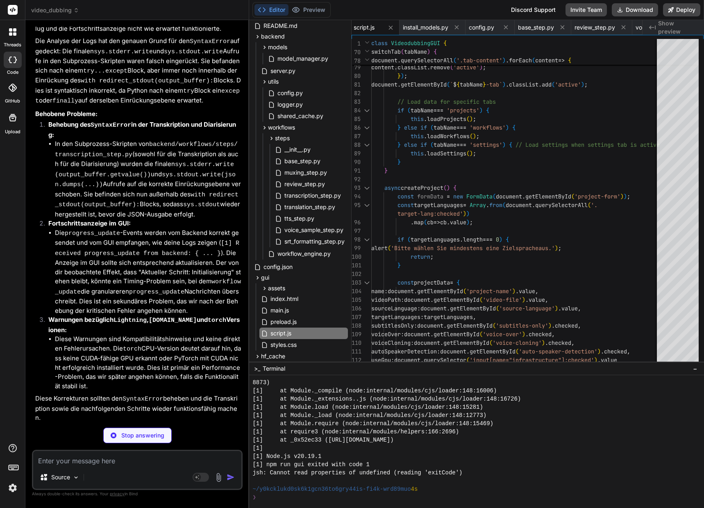
scroll to position [24361, 0]
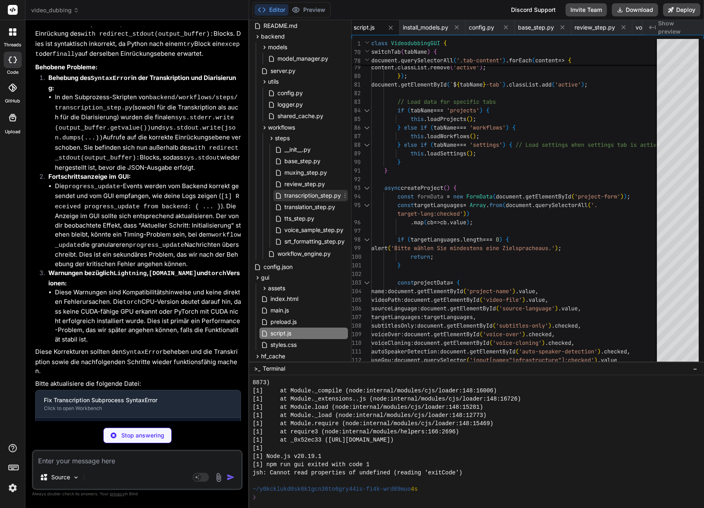
click at [323, 197] on span "transcription_step.py" at bounding box center [313, 196] width 58 height 10
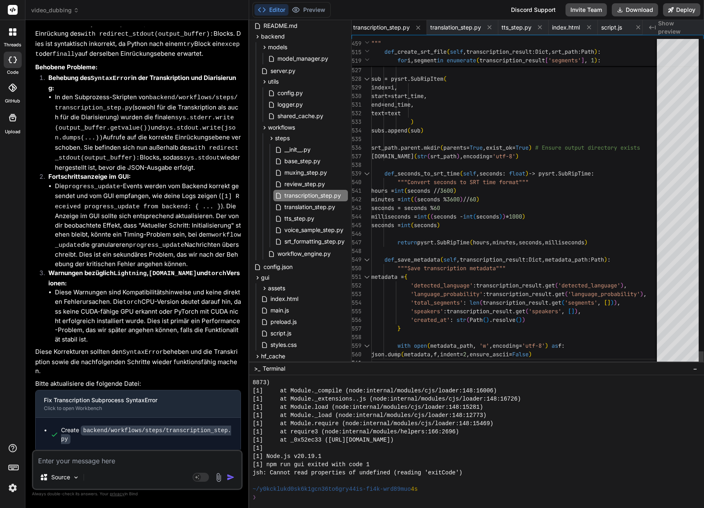
scroll to position [0, 0]
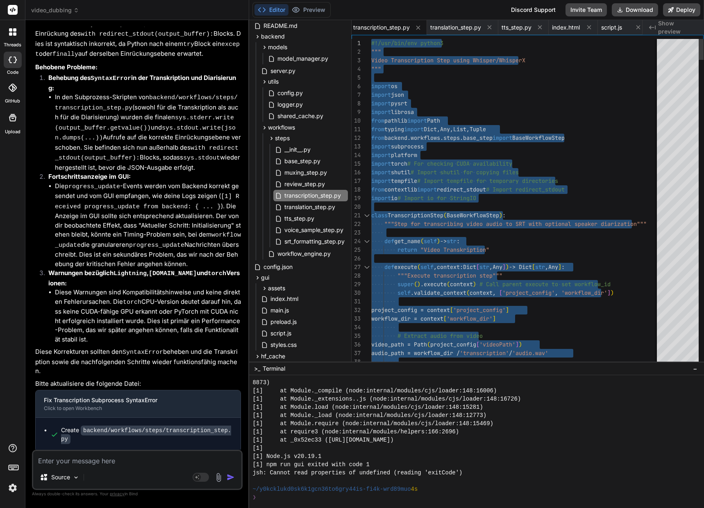
drag, startPoint x: 380, startPoint y: 360, endPoint x: 344, endPoint y: -50, distance: 410.7
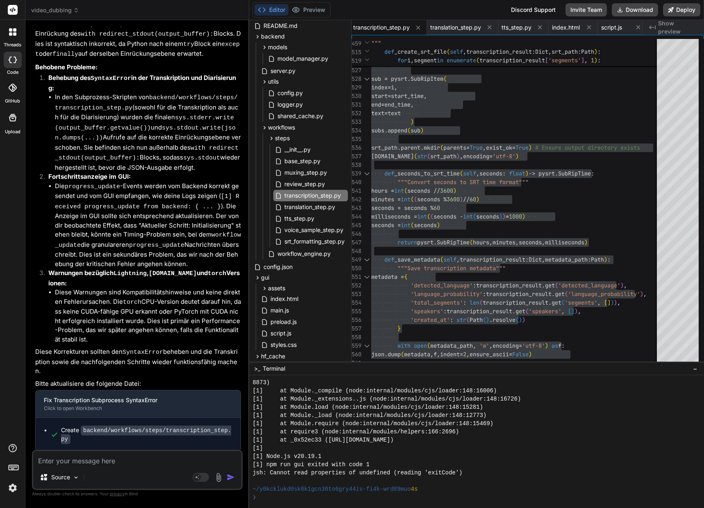
scroll to position [24397, 0]
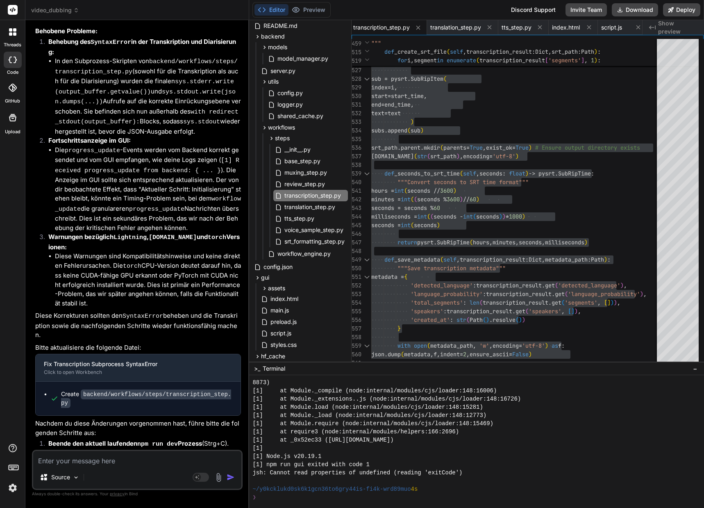
click at [141, 290] on div "Absolut! Vielen Dank für die erneute detaillierte Fehlerbeschreibung und die Lo…" at bounding box center [138, 202] width 206 height 558
click at [137, 313] on code "SyntaxError" at bounding box center [143, 316] width 41 height 7
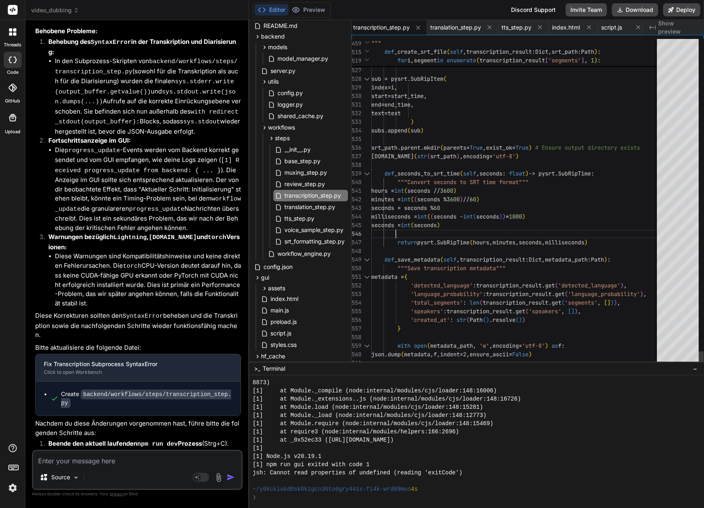
drag, startPoint x: 166, startPoint y: 419, endPoint x: 168, endPoint y: 408, distance: 11.4
click at [166, 451] on li "Starte das gesamte System neu mit npm run dev ." at bounding box center [141, 456] width 199 height 11
